Goal: Transaction & Acquisition: Purchase product/service

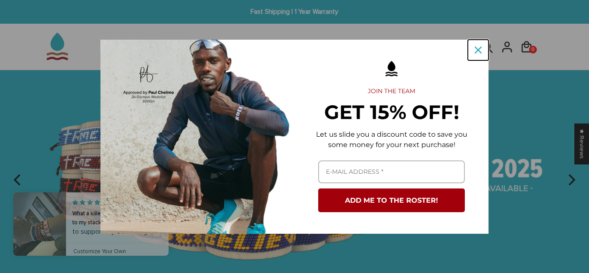
click at [474, 48] on div "Close" at bounding box center [478, 50] width 14 height 14
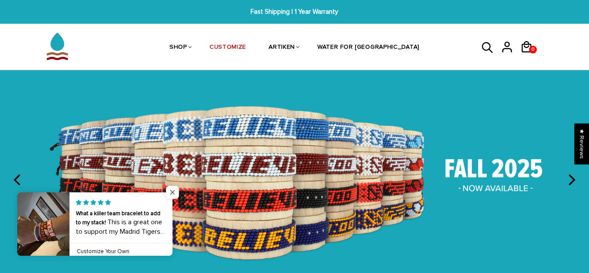
click at [168, 190] on span "Close popup widget" at bounding box center [172, 192] width 13 height 13
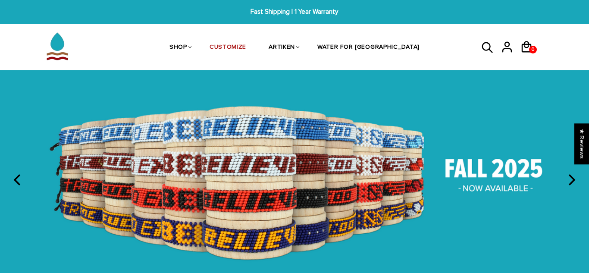
click at [576, 178] on icon "next" at bounding box center [570, 179] width 11 height 11
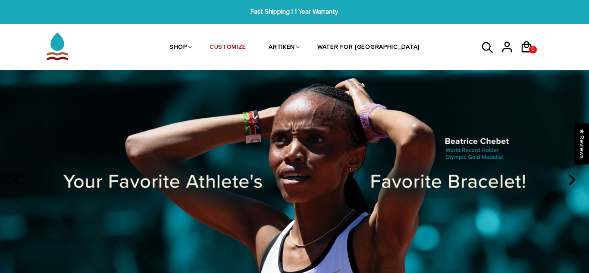
click at [576, 178] on icon "next" at bounding box center [570, 179] width 11 height 11
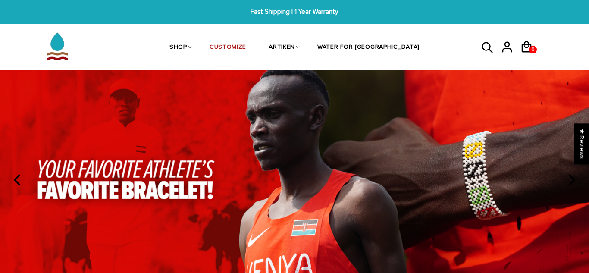
click at [576, 178] on icon "next" at bounding box center [570, 179] width 11 height 11
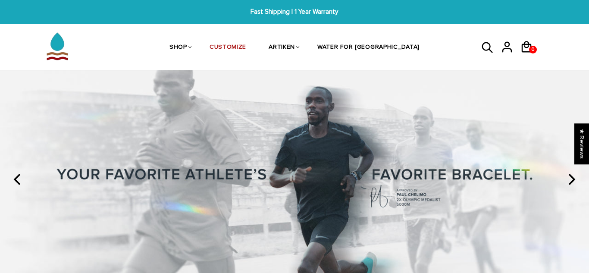
click at [576, 178] on icon "next" at bounding box center [570, 179] width 11 height 11
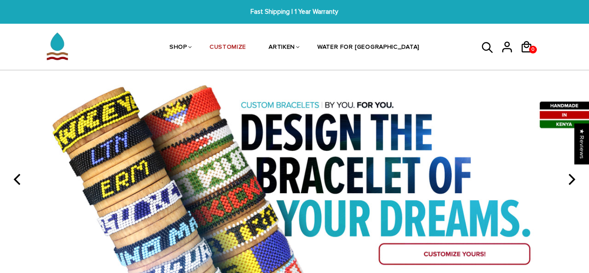
click at [576, 178] on icon "next" at bounding box center [570, 179] width 11 height 11
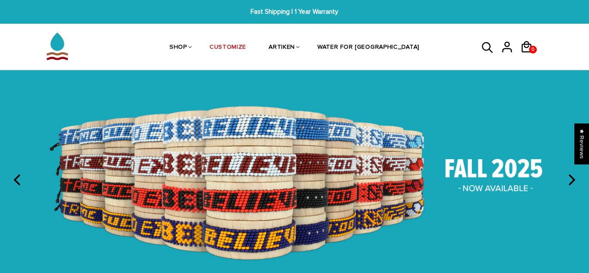
click at [574, 186] on button "next" at bounding box center [570, 179] width 19 height 19
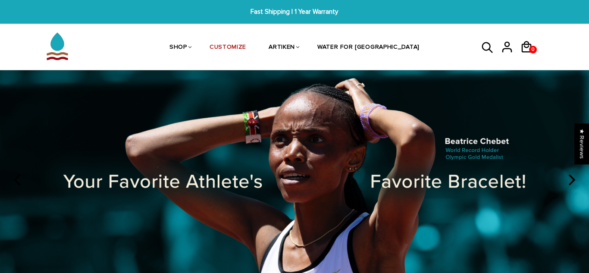
click at [574, 186] on button "next" at bounding box center [570, 179] width 19 height 19
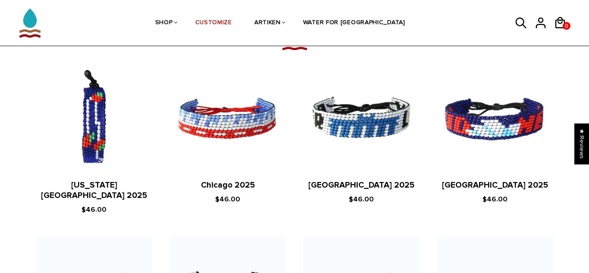
scroll to position [987, 0]
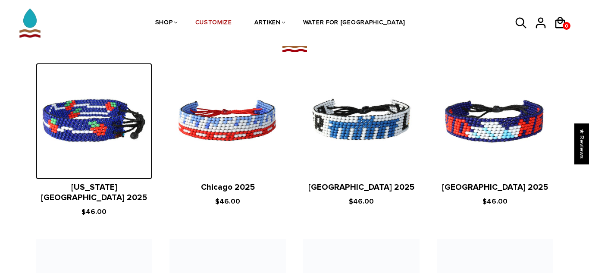
click at [72, 124] on img at bounding box center [94, 121] width 116 height 116
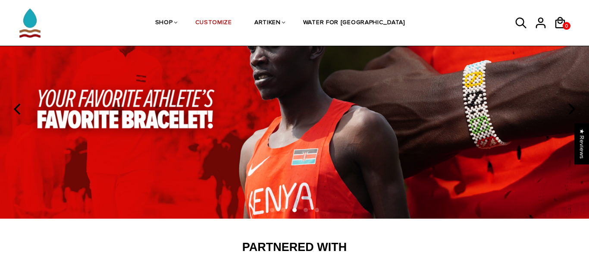
scroll to position [69, 0]
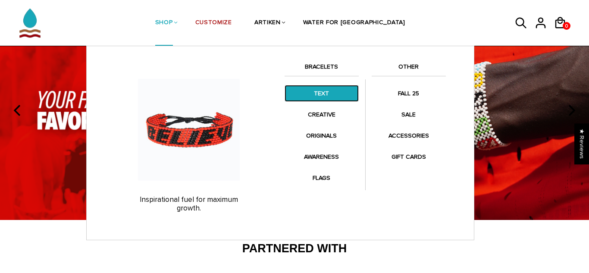
click at [316, 93] on link "TEXT" at bounding box center [322, 93] width 74 height 17
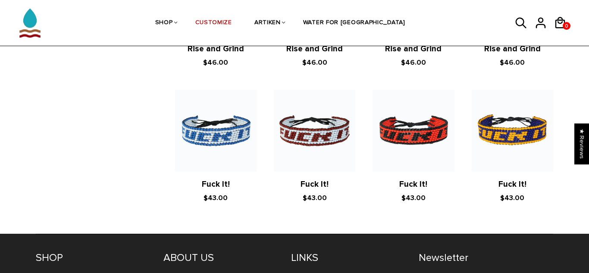
scroll to position [1550, 0]
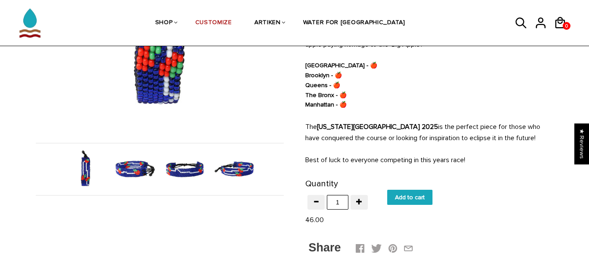
scroll to position [204, 0]
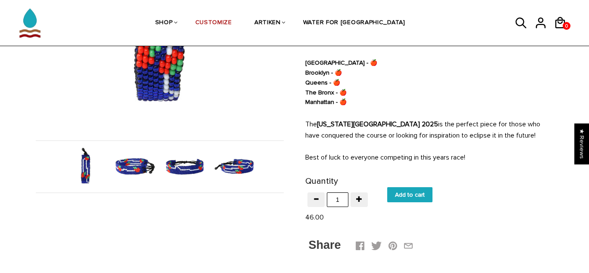
click at [180, 182] on img at bounding box center [185, 166] width 44 height 44
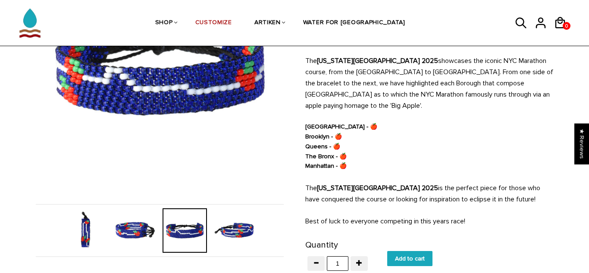
scroll to position [139, 0]
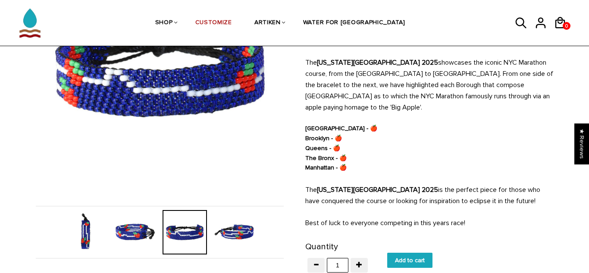
click at [232, 231] on img at bounding box center [234, 232] width 44 height 44
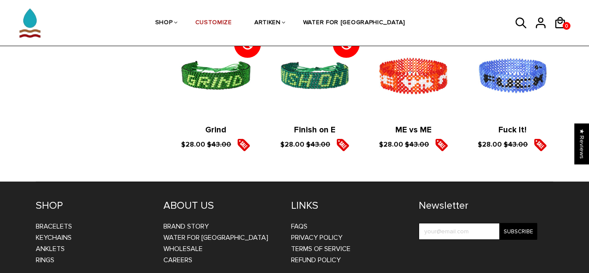
scroll to position [1428, 0]
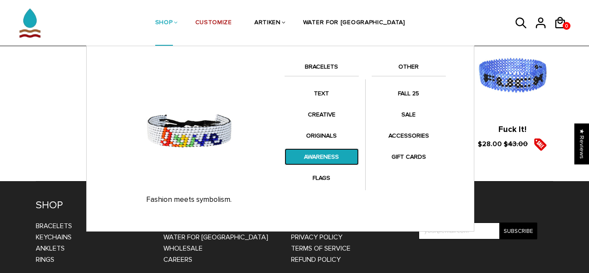
click at [314, 152] on link "AWARENESS" at bounding box center [322, 156] width 74 height 17
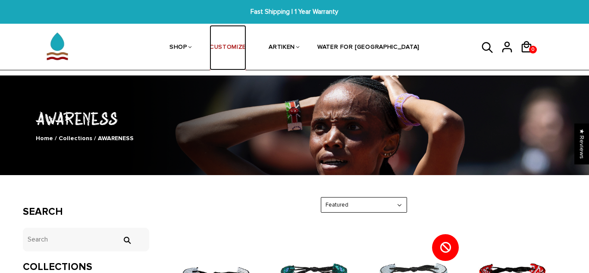
click at [246, 54] on link "CUSTOMIZE" at bounding box center [228, 48] width 37 height 46
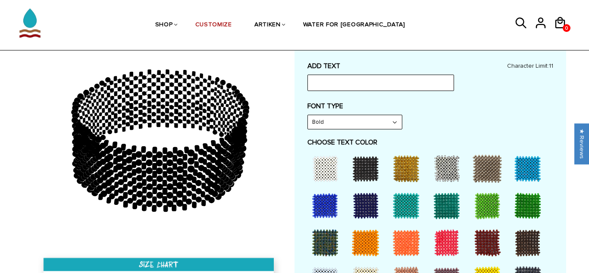
scroll to position [407, 0]
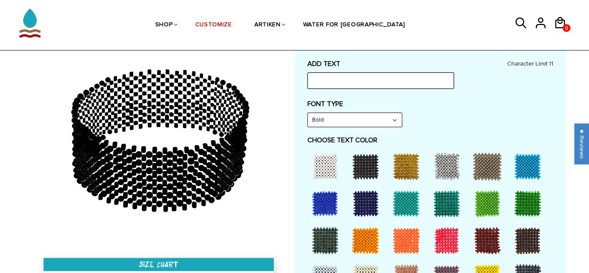
click at [360, 88] on input "text" at bounding box center [380, 80] width 147 height 16
type input "k"
click at [320, 83] on input "consistency" at bounding box center [380, 80] width 147 height 16
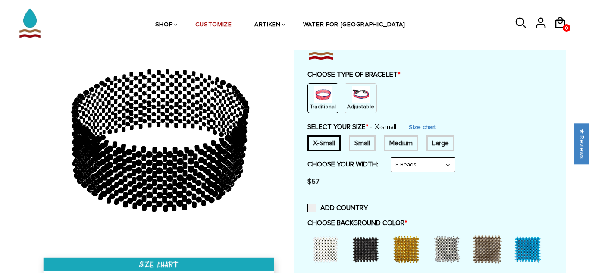
scroll to position [83, 0]
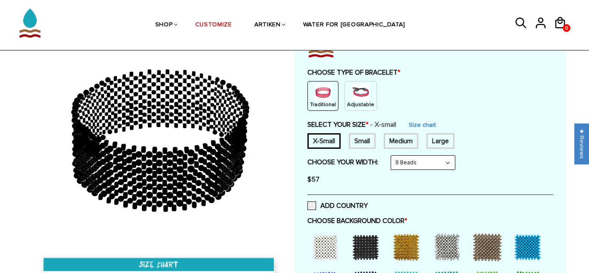
type input "consistency"
click at [357, 103] on p "Adjustable" at bounding box center [360, 104] width 27 height 7
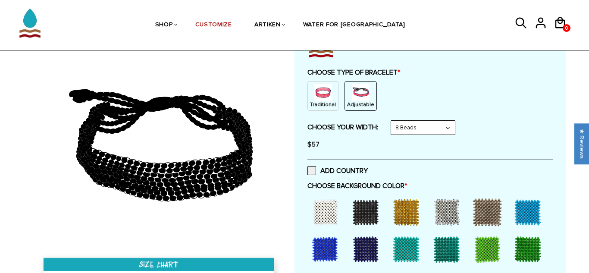
click at [407, 129] on select "8 Beads 6 Beads 10 Beads" at bounding box center [423, 128] width 64 height 14
click at [393, 121] on select "8 Beads 6 Beads 10 Beads" at bounding box center [423, 128] width 64 height 14
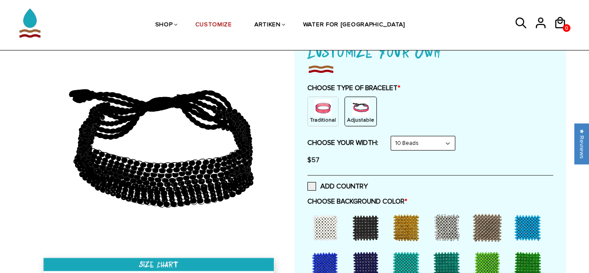
scroll to position [65, 0]
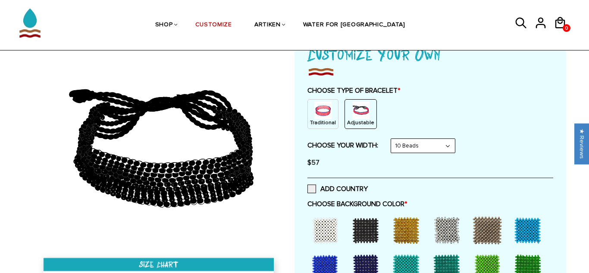
click at [327, 111] on img at bounding box center [322, 110] width 17 height 17
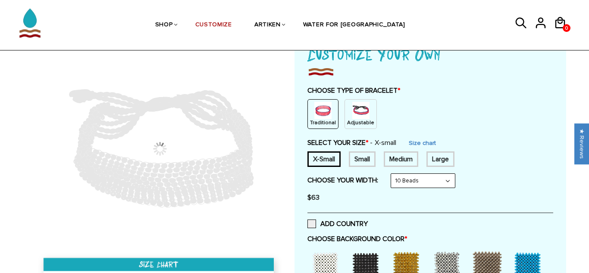
click at [405, 185] on select "8 Beads 6 Beads 10 Beads" at bounding box center [423, 181] width 64 height 14
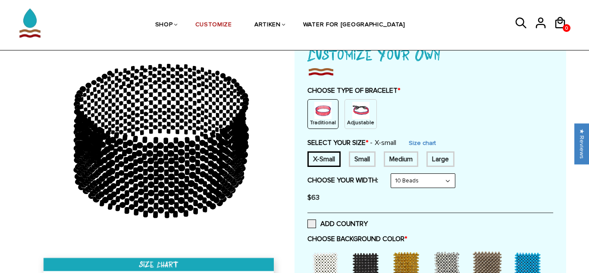
click at [405, 185] on select "8 Beads 6 Beads 10 Beads" at bounding box center [423, 181] width 64 height 14
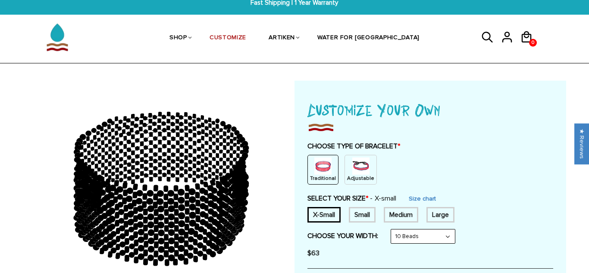
scroll to position [9, 0]
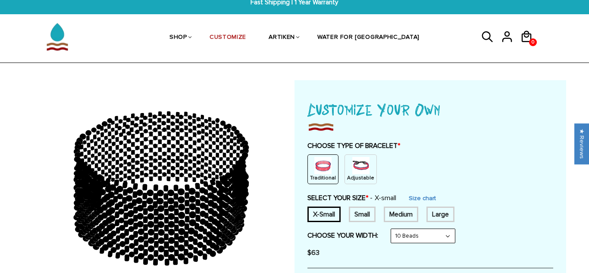
click at [347, 178] on p "Adjustable" at bounding box center [360, 177] width 27 height 7
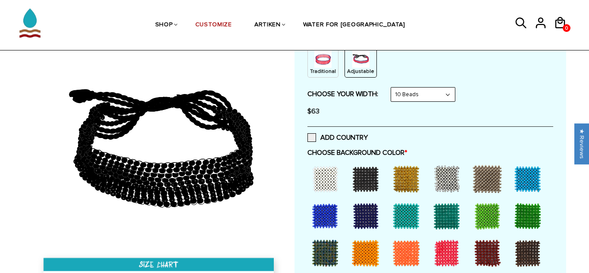
scroll to position [117, 0]
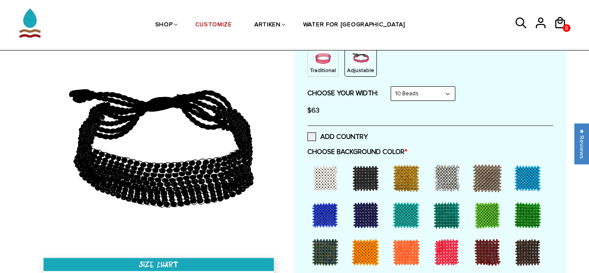
click at [442, 90] on select "8 Beads 6 Beads 10 Beads" at bounding box center [423, 94] width 64 height 14
select select "8-beads"
click at [393, 87] on select "8 Beads 6 Beads 10 Beads" at bounding box center [423, 94] width 64 height 14
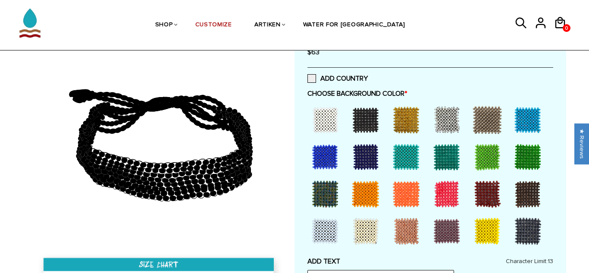
scroll to position [179, 0]
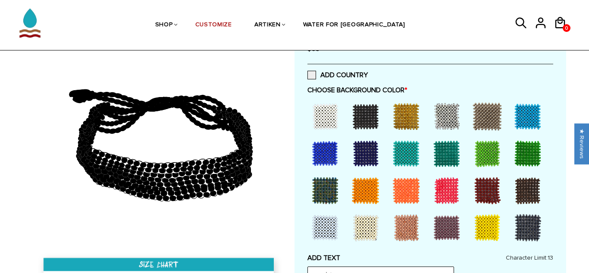
click at [326, 156] on div at bounding box center [325, 153] width 34 height 34
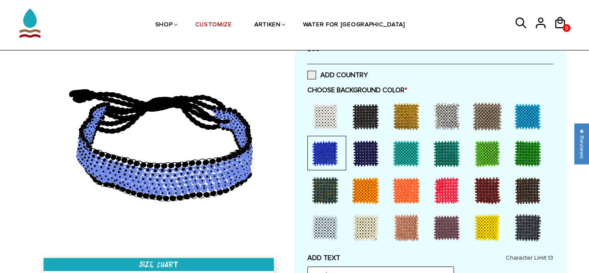
click at [364, 157] on div at bounding box center [365, 153] width 34 height 34
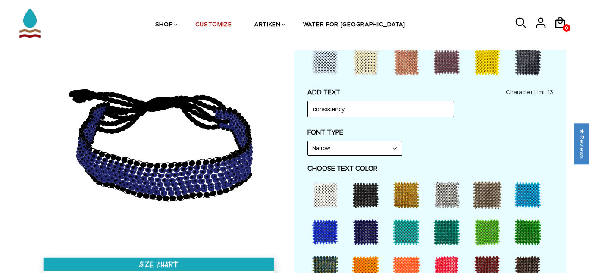
scroll to position [344, 0]
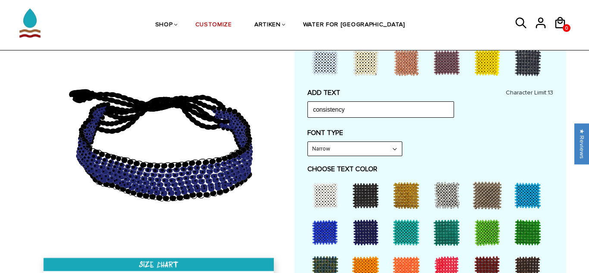
click at [363, 156] on div "Narrow Narrow Bold" at bounding box center [354, 148] width 95 height 15
click at [359, 151] on select "Narrow Bold" at bounding box center [355, 149] width 94 height 14
select select "Bold"
click at [308, 142] on select "Narrow Bold" at bounding box center [355, 149] width 94 height 14
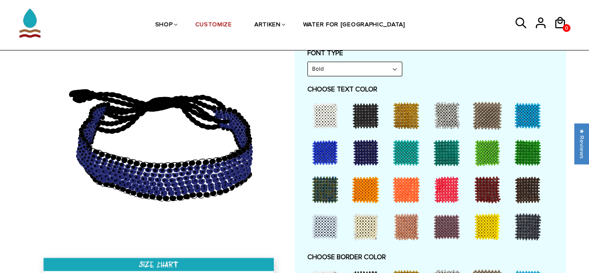
scroll to position [424, 0]
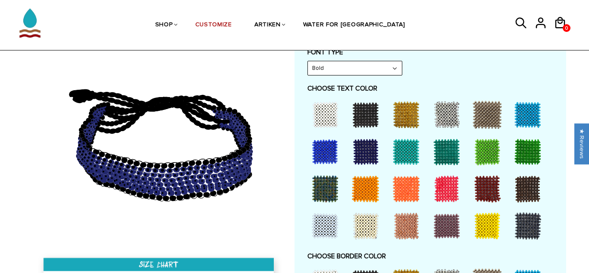
click at [330, 122] on div at bounding box center [325, 114] width 34 height 34
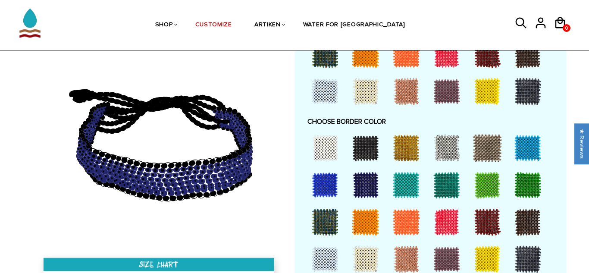
scroll to position [560, 0]
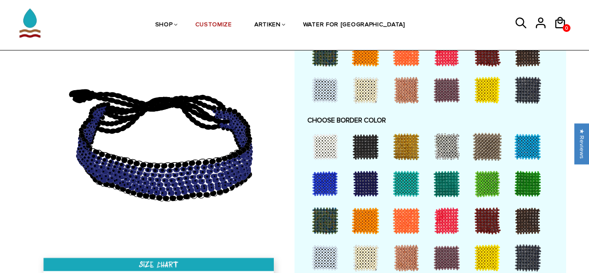
click at [524, 268] on div at bounding box center [528, 258] width 34 height 34
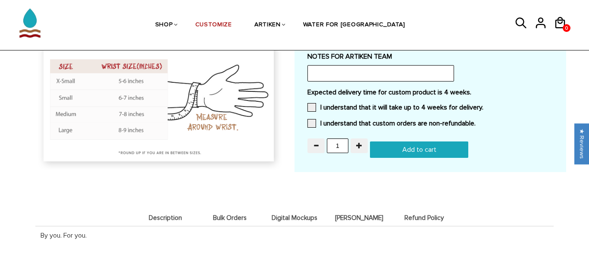
scroll to position [790, 0]
